Goal: Information Seeking & Learning: Learn about a topic

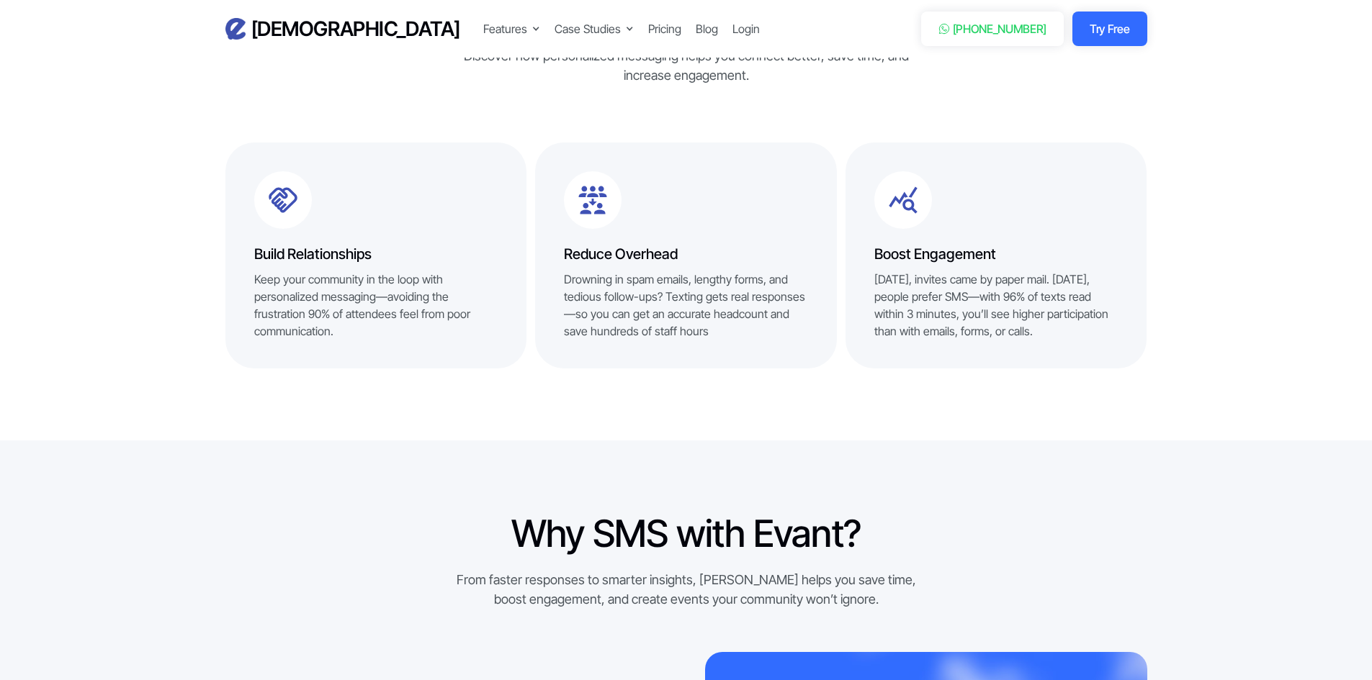
scroll to position [288, 0]
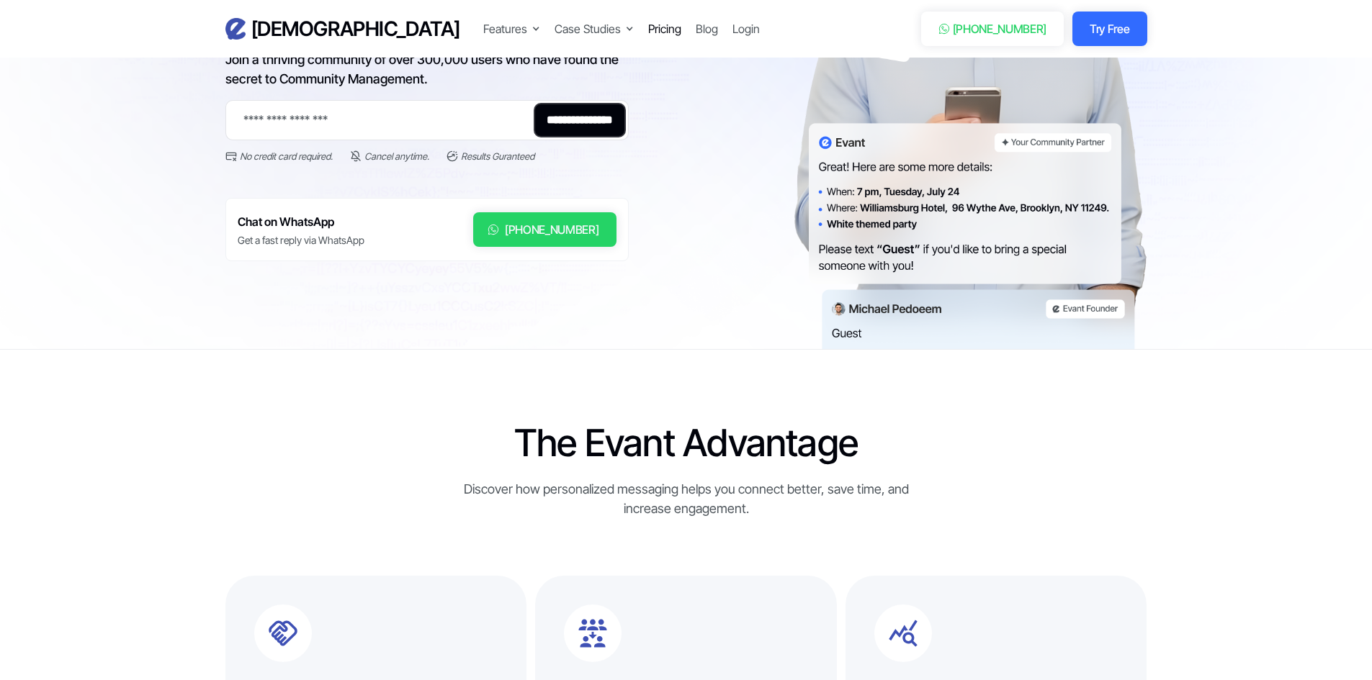
click at [648, 28] on div "Pricing" at bounding box center [664, 28] width 33 height 17
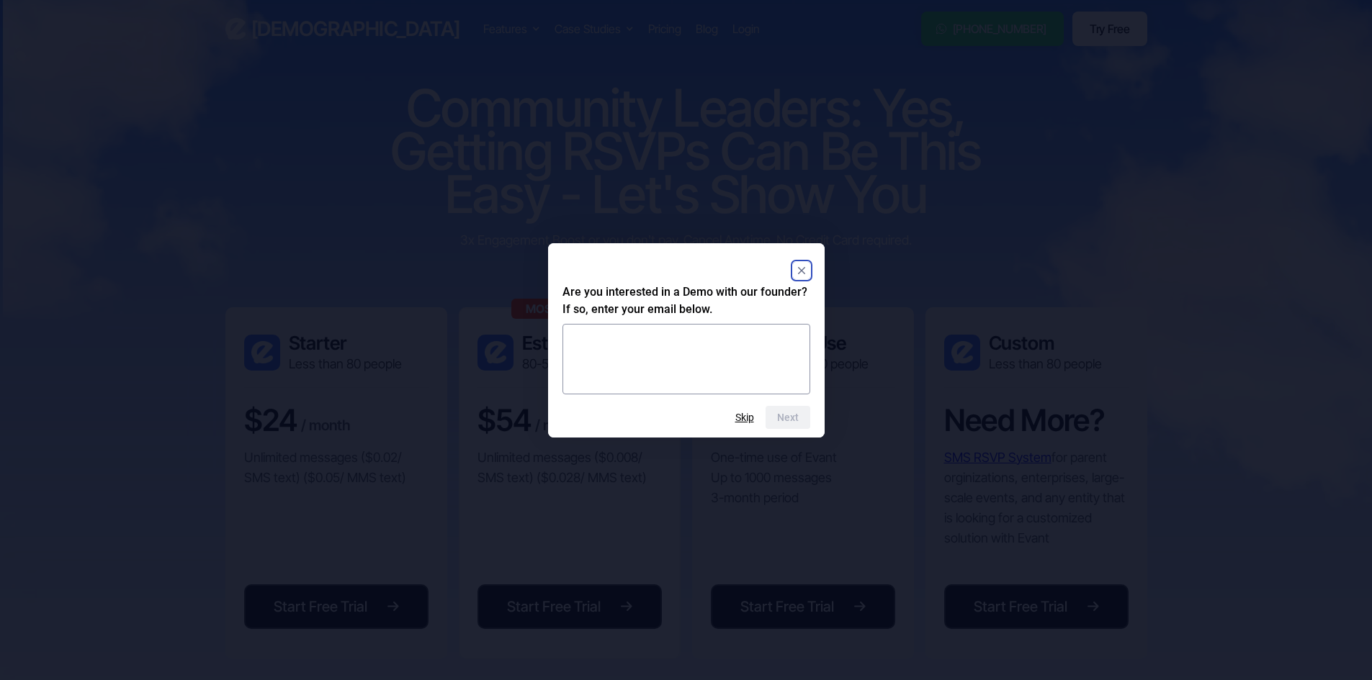
click at [749, 409] on div "Next Skip" at bounding box center [686, 417] width 248 height 23
click at [748, 414] on button "Skip" at bounding box center [744, 418] width 19 height 12
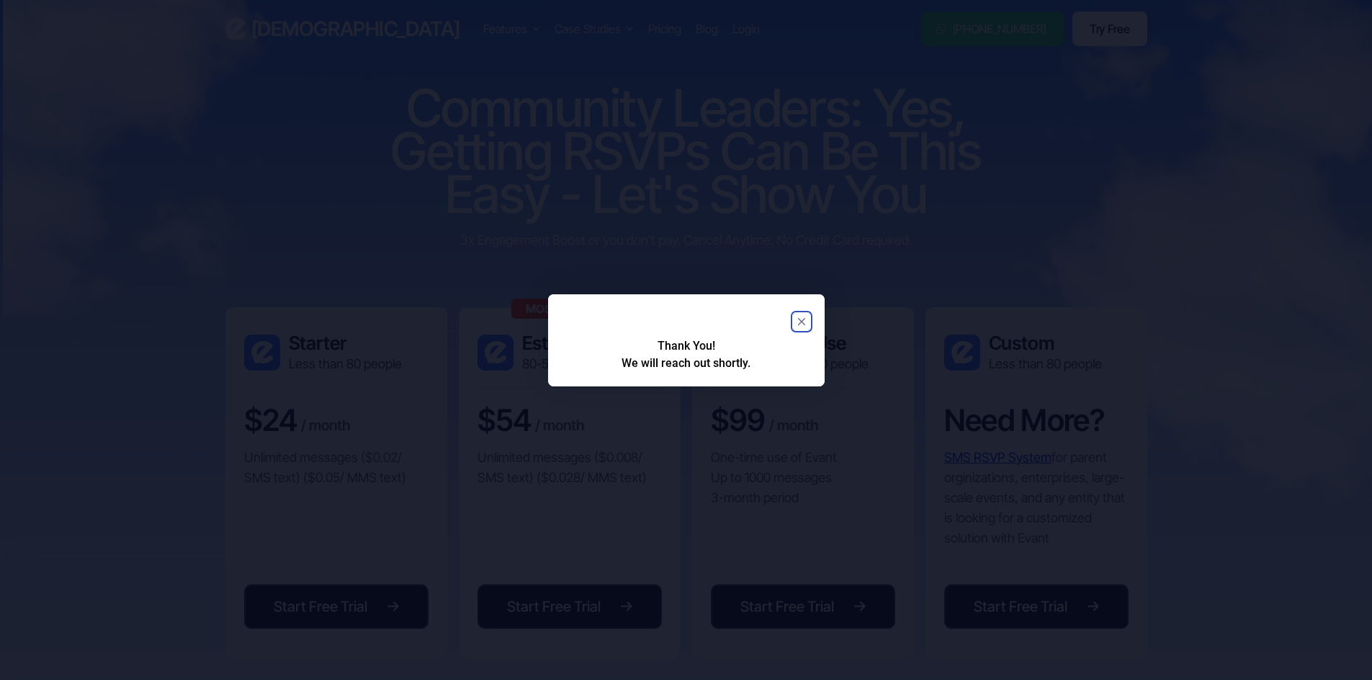
click at [797, 322] on rect "Close" at bounding box center [801, 321] width 17 height 17
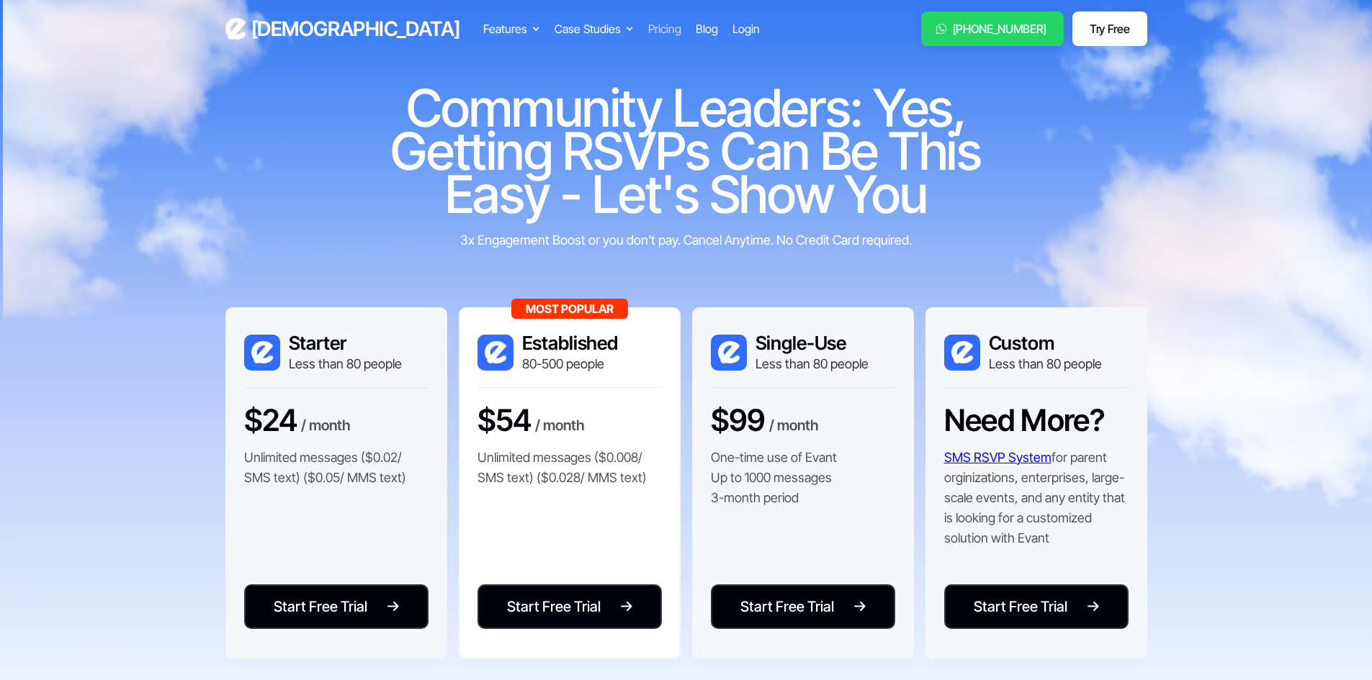
click at [648, 29] on div "Pricing" at bounding box center [664, 28] width 33 height 17
